Goal: Navigation & Orientation: Find specific page/section

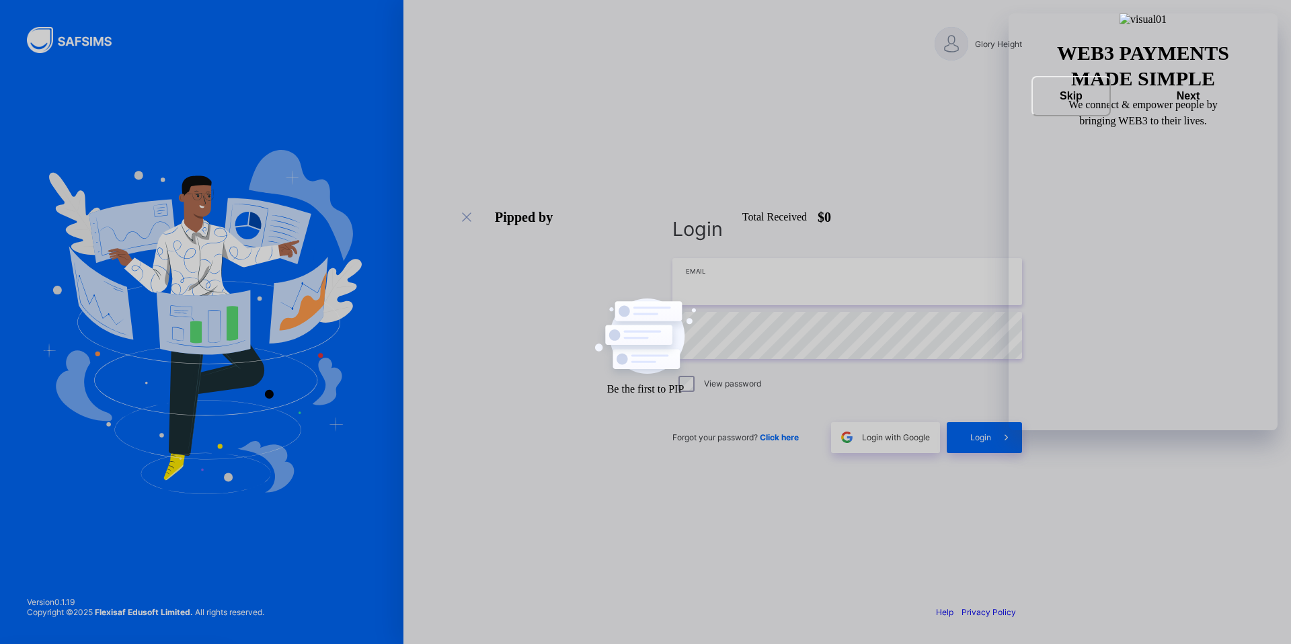
type input "**********"
click at [995, 443] on span at bounding box center [1006, 437] width 31 height 31
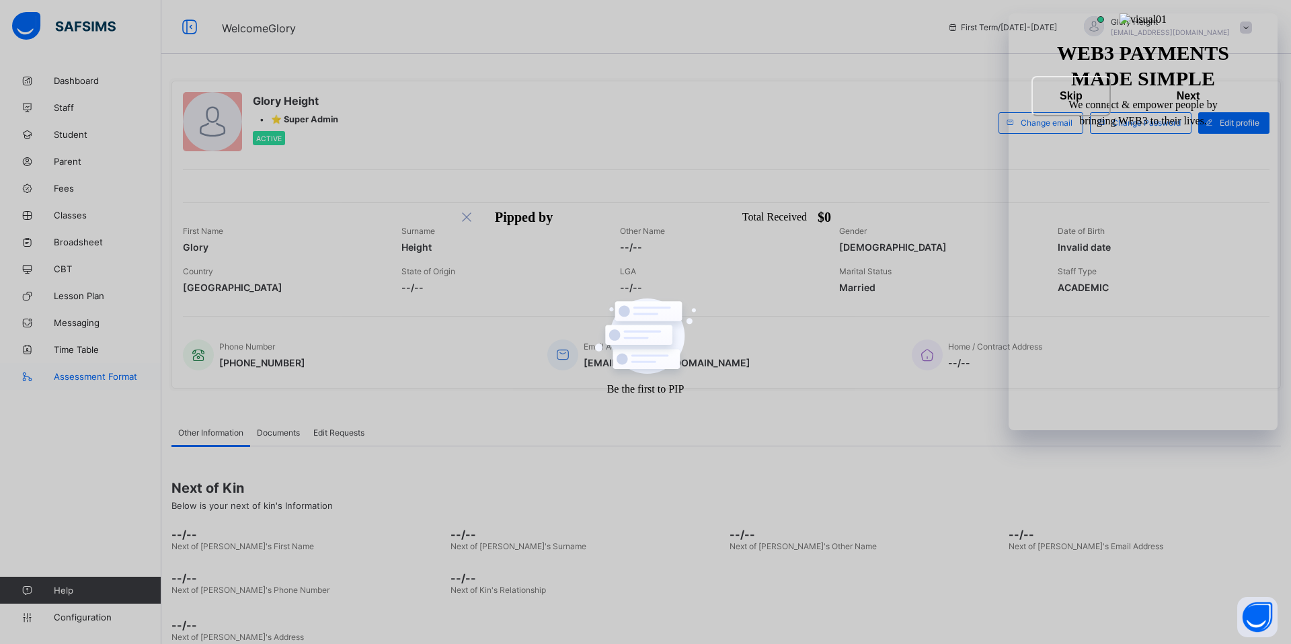
click at [89, 372] on span "Assessment Format" at bounding box center [108, 376] width 108 height 11
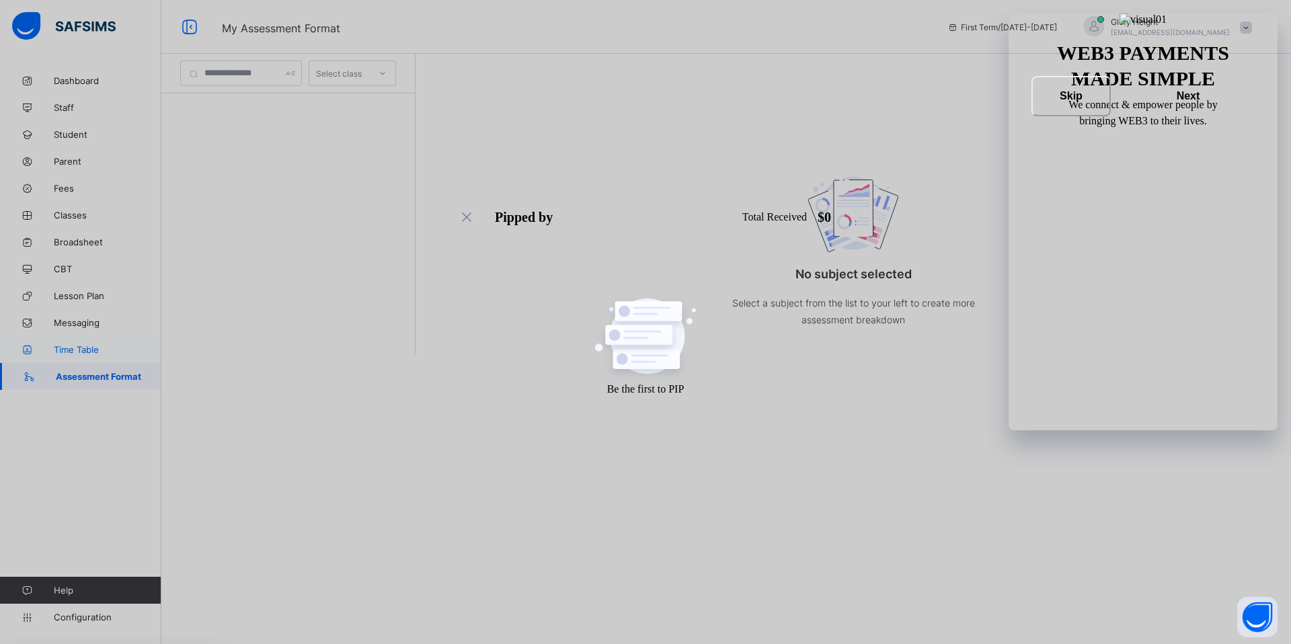
click at [90, 348] on span "Time Table" at bounding box center [108, 349] width 108 height 11
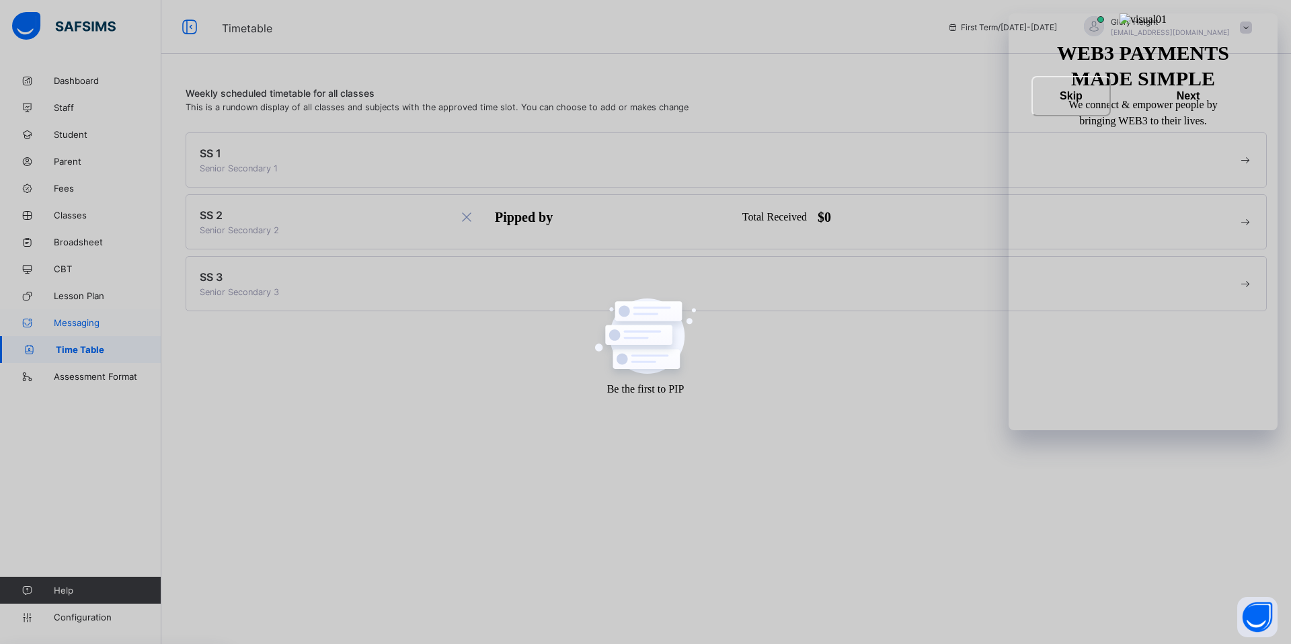
click at [85, 319] on span "Messaging" at bounding box center [108, 322] width 108 height 11
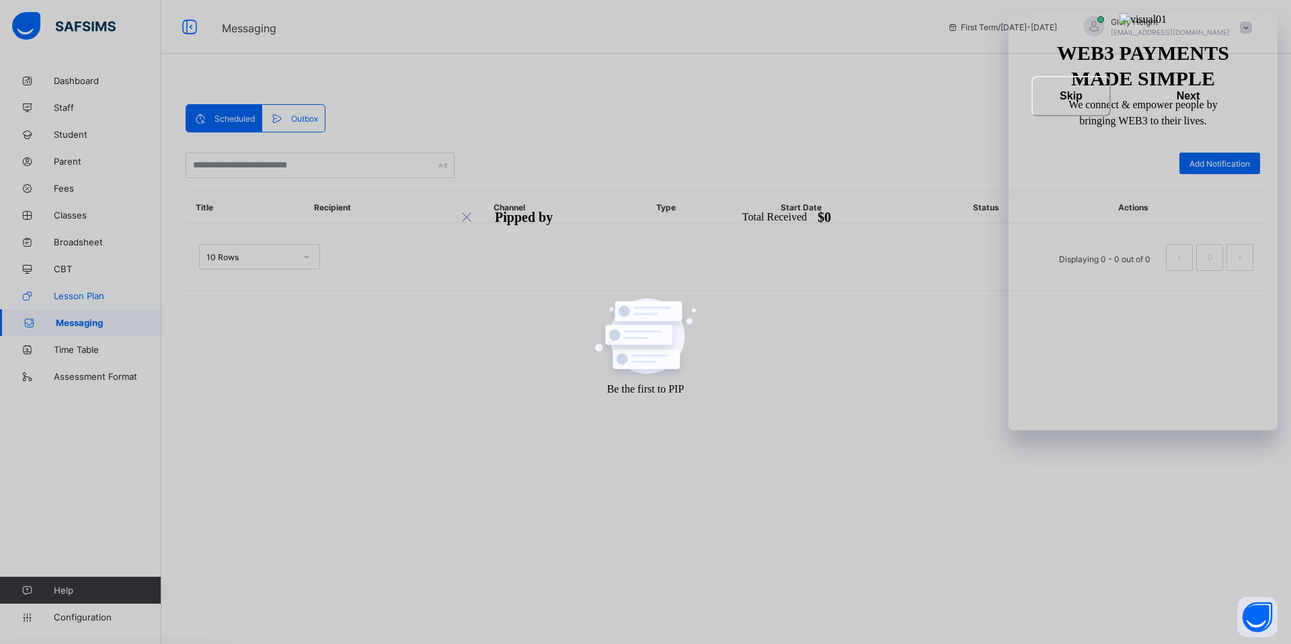
click at [87, 300] on span "Lesson Plan" at bounding box center [108, 296] width 108 height 11
